Goal: Information Seeking & Learning: Understand process/instructions

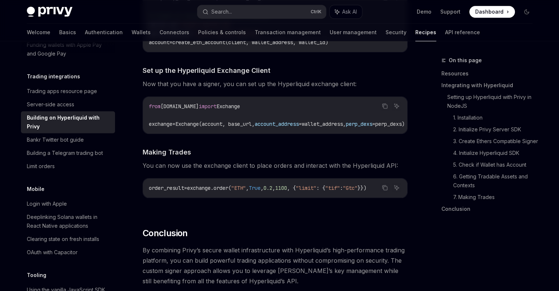
scroll to position [0, 6]
click at [505, 159] on link "4. Initialize Hyperliquid SDK" at bounding box center [495, 153] width 85 height 12
click at [492, 142] on link "3. Create Ethers Compatible Signer" at bounding box center [495, 141] width 85 height 12
click at [483, 131] on link "2. Initialize Privy Server SDK" at bounding box center [495, 130] width 85 height 12
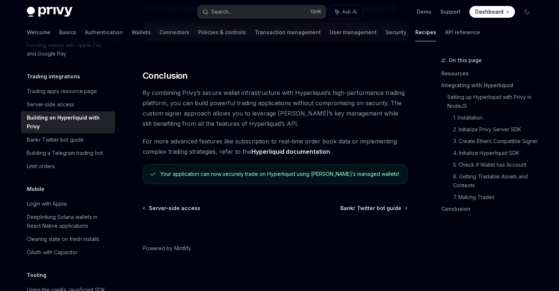
scroll to position [853, 0]
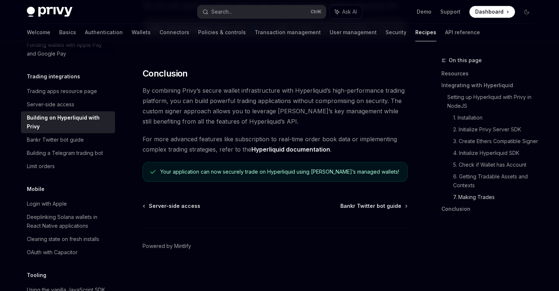
click at [474, 203] on link "7. Making Trades" at bounding box center [495, 197] width 85 height 12
click at [467, 191] on link "6. Getting Tradable Assets and Contexts" at bounding box center [495, 181] width 85 height 21
click at [466, 171] on link "5. Check if Wallet has Account" at bounding box center [495, 165] width 85 height 12
click at [469, 159] on link "4. Initialize Hyperliquid SDK" at bounding box center [495, 153] width 85 height 12
click at [470, 145] on link "3. Create Ethers Compatible Signer" at bounding box center [495, 141] width 85 height 12
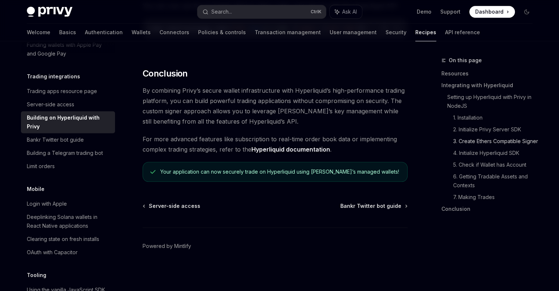
click at [475, 135] on link "3. Create Ethers Compatible Signer" at bounding box center [495, 141] width 85 height 12
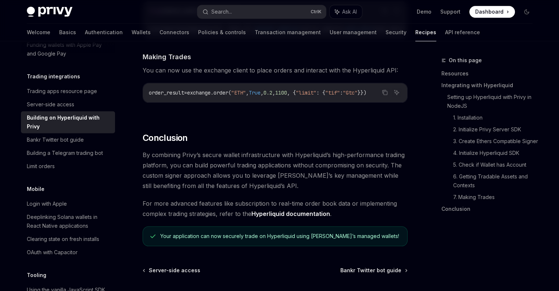
scroll to position [705, 0]
